Goal: Task Accomplishment & Management: Manage account settings

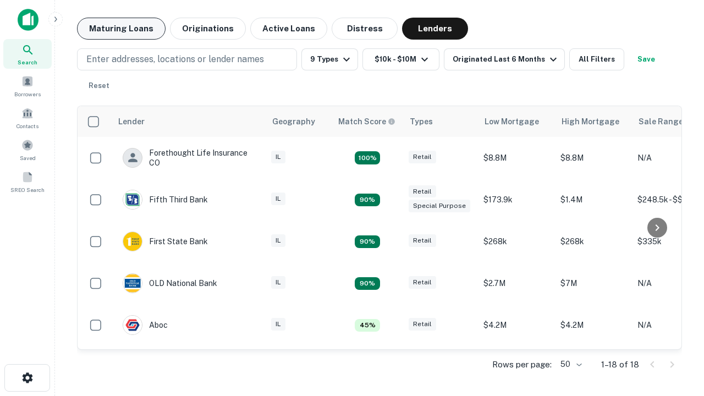
click at [121, 29] on button "Maturing Loans" at bounding box center [121, 29] width 89 height 22
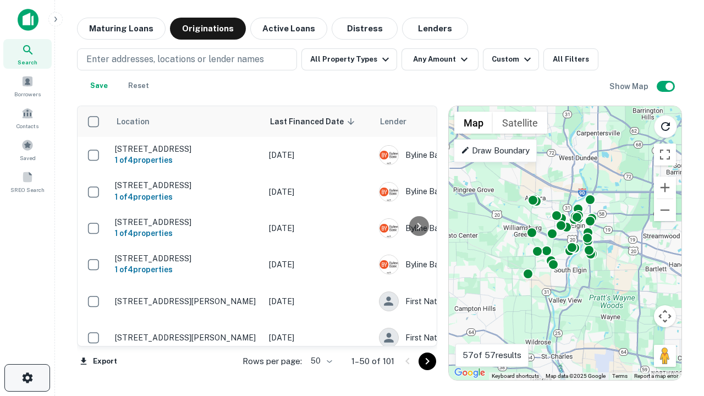
click at [27, 378] on icon "button" at bounding box center [27, 377] width 13 height 13
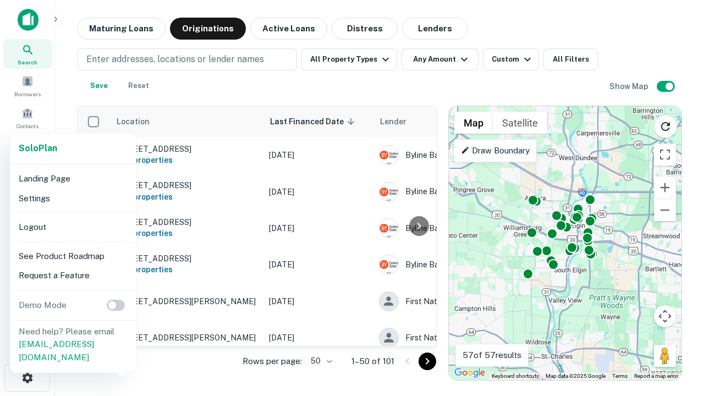
click at [73, 227] on li "Logout" at bounding box center [73, 227] width 118 height 20
